Goal: Task Accomplishment & Management: Complete application form

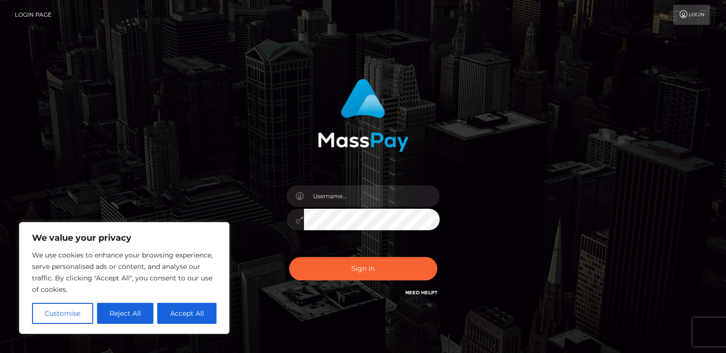
click at [388, 191] on input "text" at bounding box center [372, 195] width 136 height 21
type input "aryafrei"
click at [176, 315] on button "Accept All" at bounding box center [186, 313] width 59 height 21
checkbox input "true"
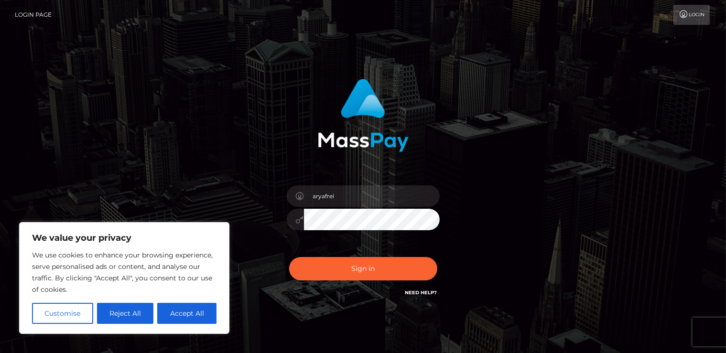
checkbox input "true"
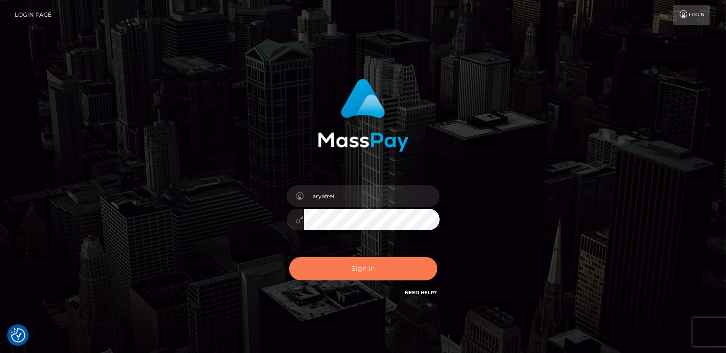
click at [356, 267] on button "Sign in" at bounding box center [363, 268] width 148 height 23
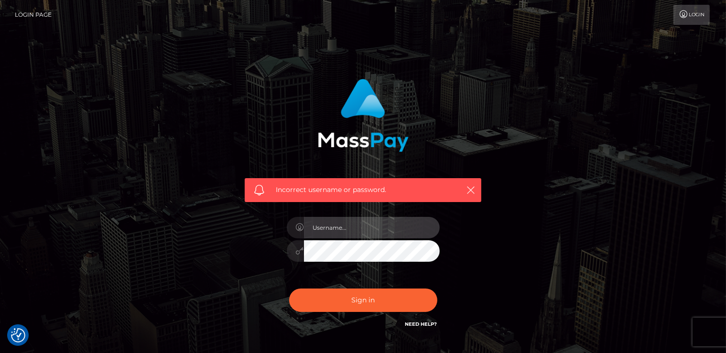
click at [373, 231] on input "text" at bounding box center [372, 227] width 136 height 21
type input "aryafrei"
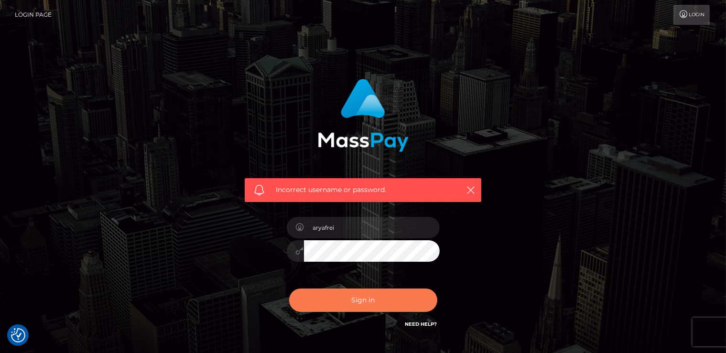
click at [389, 304] on button "Sign in" at bounding box center [363, 299] width 148 height 23
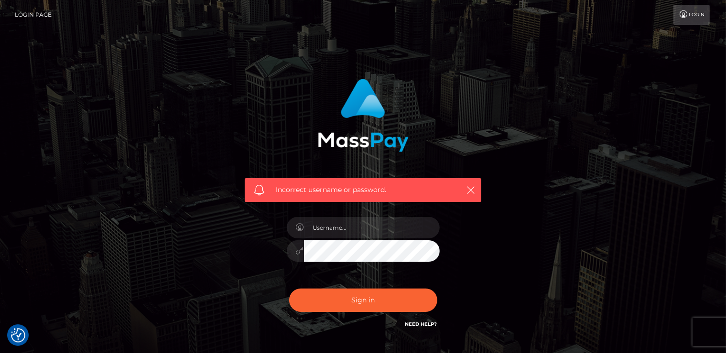
click at [427, 328] on div "Need Help?" at bounding box center [421, 326] width 32 height 12
click at [427, 325] on link "Need Help?" at bounding box center [421, 324] width 32 height 6
click at [428, 327] on h6 "Need Help?" at bounding box center [421, 324] width 32 height 8
click at [426, 321] on link "Need Help?" at bounding box center [421, 324] width 32 height 6
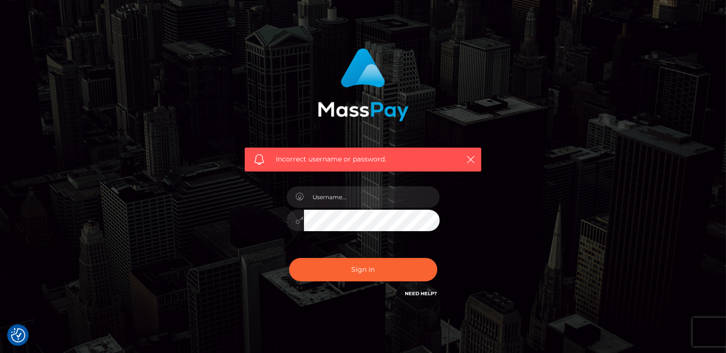
scroll to position [64, 0]
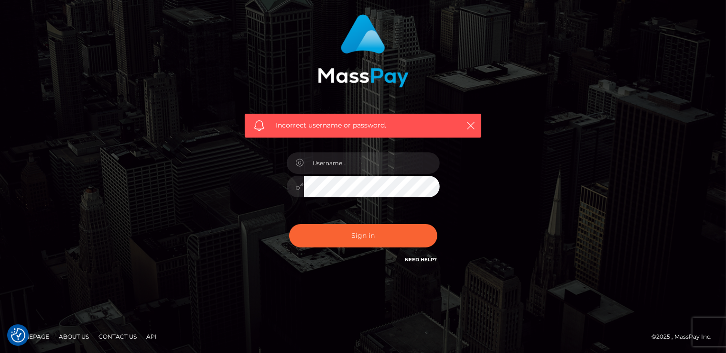
click at [348, 123] on span "Incorrect username or password." at bounding box center [363, 125] width 174 height 10
click at [339, 165] on input "text" at bounding box center [372, 162] width 136 height 21
click at [367, 166] on input "aryafrei" at bounding box center [372, 162] width 136 height 21
type input "aryafrei355@gmail.com"
drag, startPoint x: 380, startPoint y: 162, endPoint x: 318, endPoint y: 158, distance: 62.2
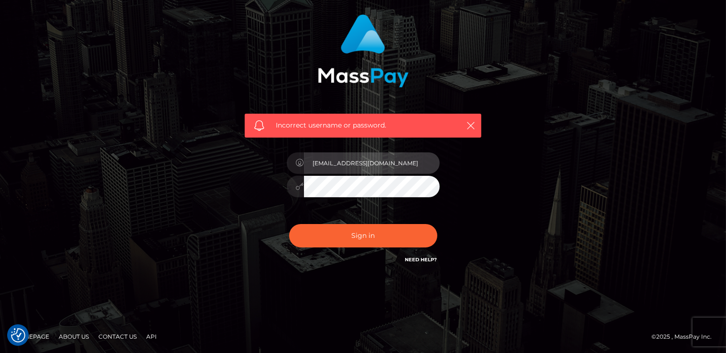
click at [318, 158] on input "aryafrei355@gmail.com" at bounding box center [372, 162] width 136 height 21
click at [352, 164] on input "aryafrei355@gmail.com" at bounding box center [372, 162] width 136 height 21
drag, startPoint x: 377, startPoint y: 164, endPoint x: 307, endPoint y: 162, distance: 70.7
click at [307, 162] on input "aryafrei355@gmail.com" at bounding box center [372, 162] width 136 height 21
click at [413, 258] on link "Need Help?" at bounding box center [421, 259] width 32 height 6
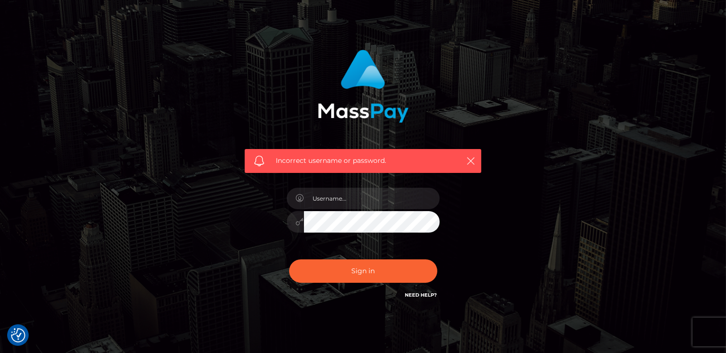
scroll to position [0, 0]
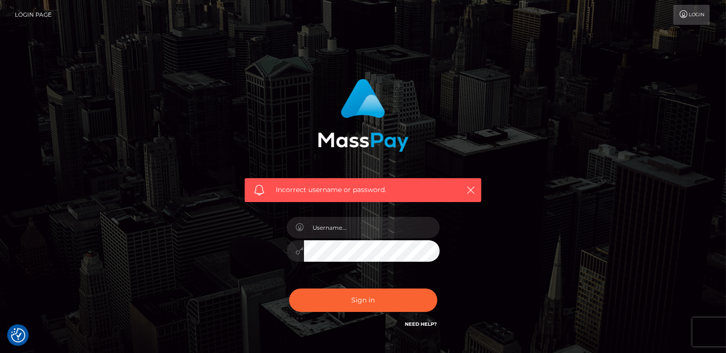
click at [693, 15] on link "Login" at bounding box center [691, 15] width 36 height 20
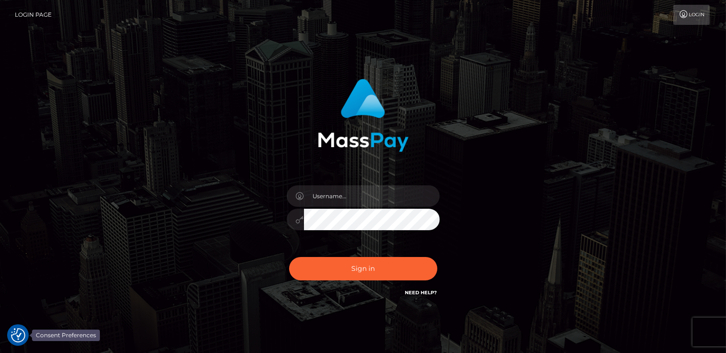
click at [18, 338] on img "Consent Preferences" at bounding box center [18, 335] width 14 height 14
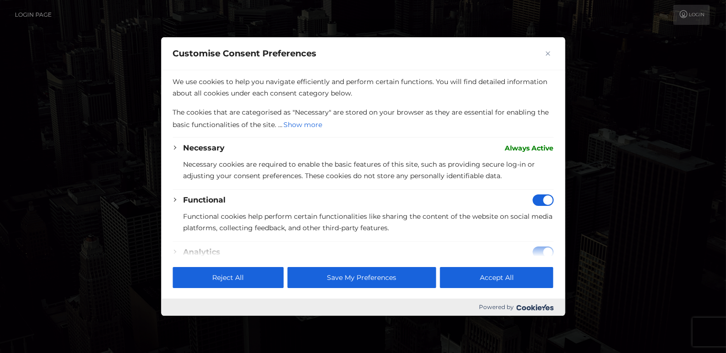
click at [112, 72] on div at bounding box center [363, 176] width 726 height 353
click at [45, 9] on div at bounding box center [363, 176] width 726 height 353
click at [195, 42] on div "Customise Consent Preferences" at bounding box center [363, 53] width 404 height 33
click at [547, 53] on img "Close" at bounding box center [547, 53] width 5 height 5
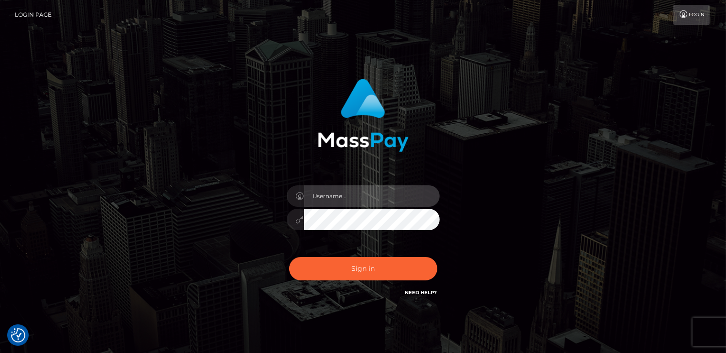
click at [355, 195] on input "text" at bounding box center [372, 195] width 136 height 21
type input "aryafrei"
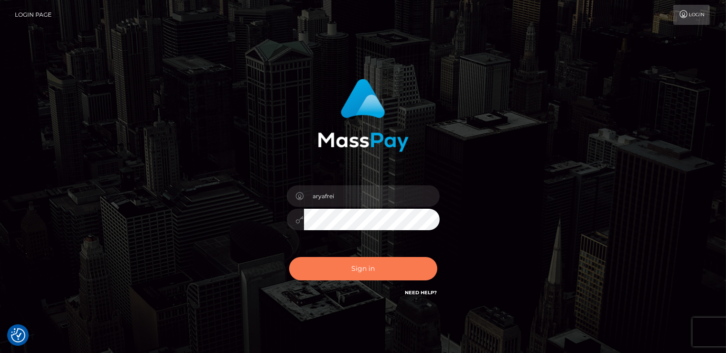
click at [344, 274] on button "Sign in" at bounding box center [363, 268] width 148 height 23
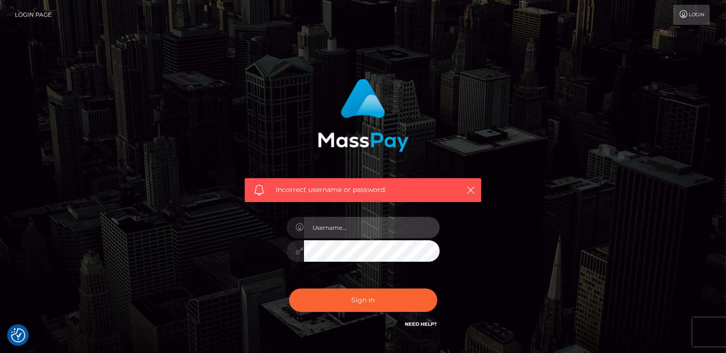
click at [343, 229] on input "text" at bounding box center [372, 227] width 136 height 21
type input "aryafrei"
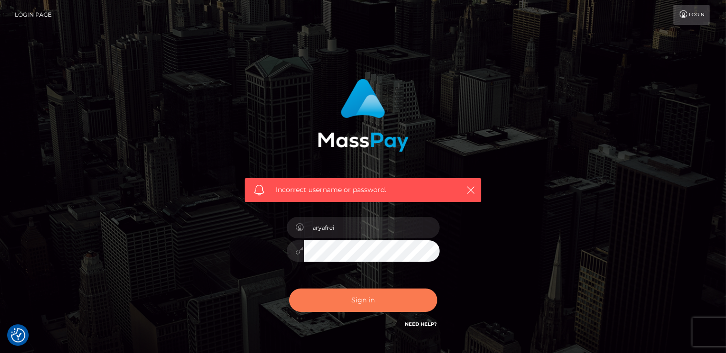
click at [359, 299] on button "Sign in" at bounding box center [363, 299] width 148 height 23
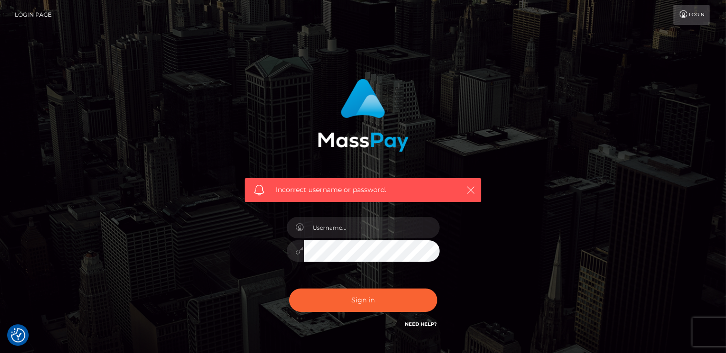
click at [471, 189] on icon "button" at bounding box center [471, 190] width 10 height 10
click at [429, 325] on link "Need Help?" at bounding box center [421, 324] width 32 height 6
click at [368, 229] on input "text" at bounding box center [372, 227] width 136 height 21
type input "aryafrei"
click at [685, 14] on icon at bounding box center [683, 15] width 10 height 8
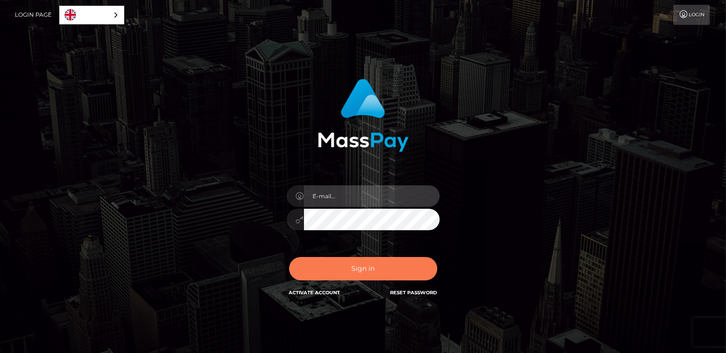
type input "[EMAIL_ADDRESS][DOMAIN_NAME]"
click at [420, 267] on button "Sign in" at bounding box center [363, 268] width 148 height 23
